Goal: Transaction & Acquisition: Purchase product/service

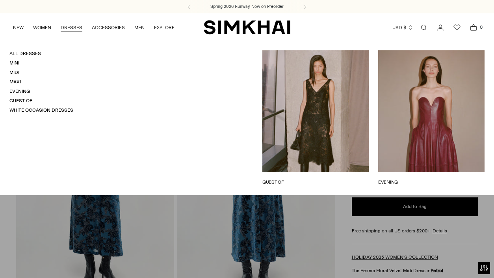
click at [15, 81] on link "Maxi" at bounding box center [14, 82] width 11 height 6
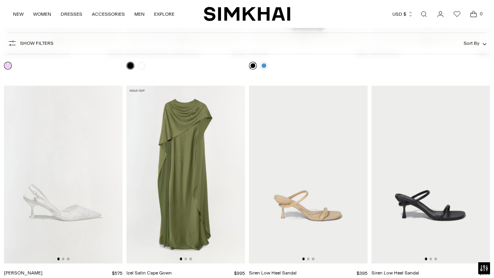
scroll to position [5514, 0]
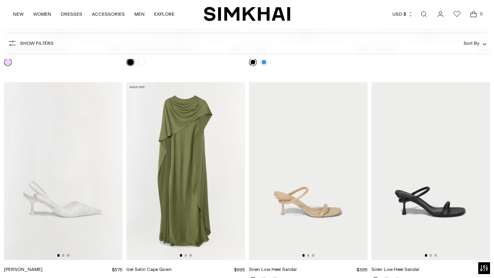
click at [215, 183] on img at bounding box center [185, 171] width 119 height 178
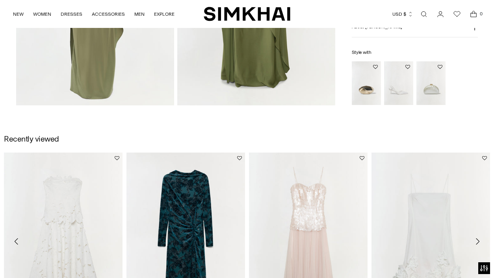
scroll to position [493, 0]
